Goal: Task Accomplishment & Management: Use online tool/utility

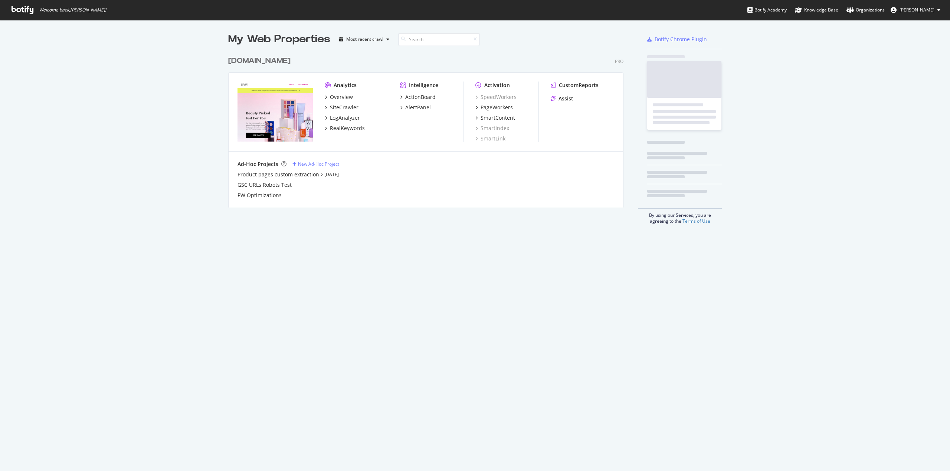
scroll to position [466, 938]
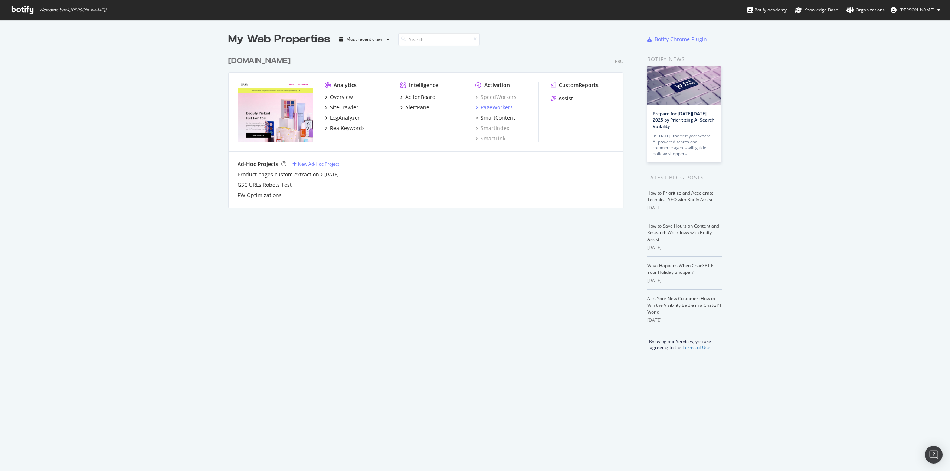
click at [493, 105] on div "PageWorkers" at bounding box center [496, 107] width 32 height 7
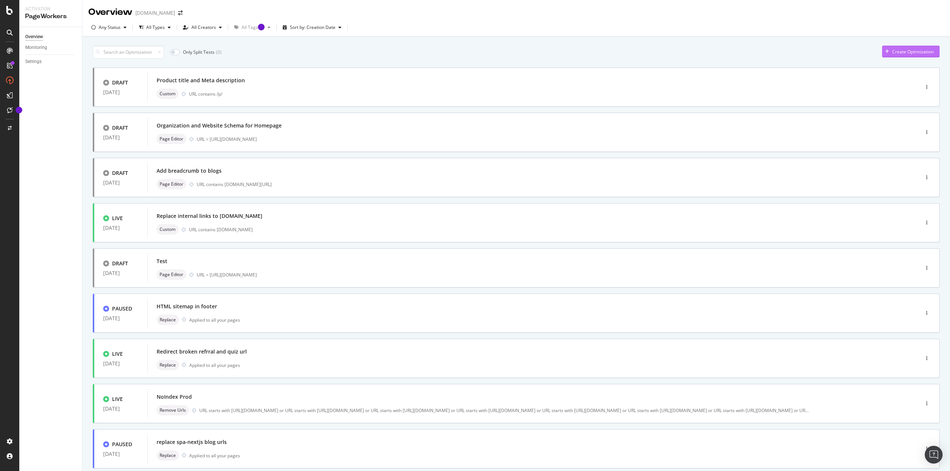
click at [923, 54] on div "Create Optimization" at bounding box center [913, 52] width 42 height 6
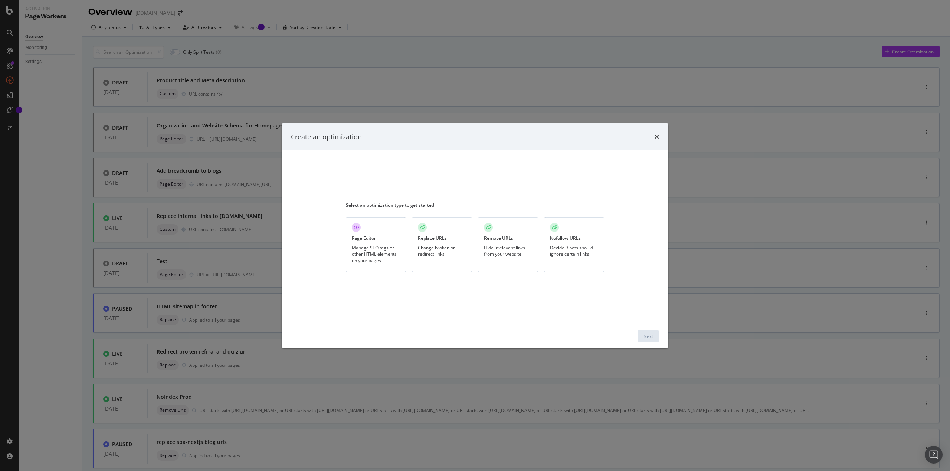
click at [378, 244] on div "Manage SEO tags or other HTML elements on your pages" at bounding box center [376, 253] width 48 height 19
click at [650, 335] on div "Next" at bounding box center [648, 336] width 10 height 6
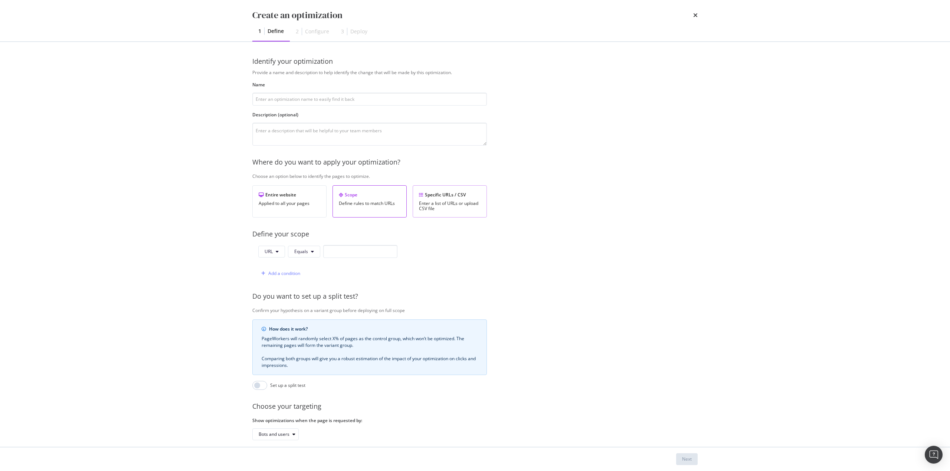
click at [444, 198] on div "Specific URLs / CSV" at bounding box center [450, 195] width 62 height 6
